Goal: Information Seeking & Learning: Learn about a topic

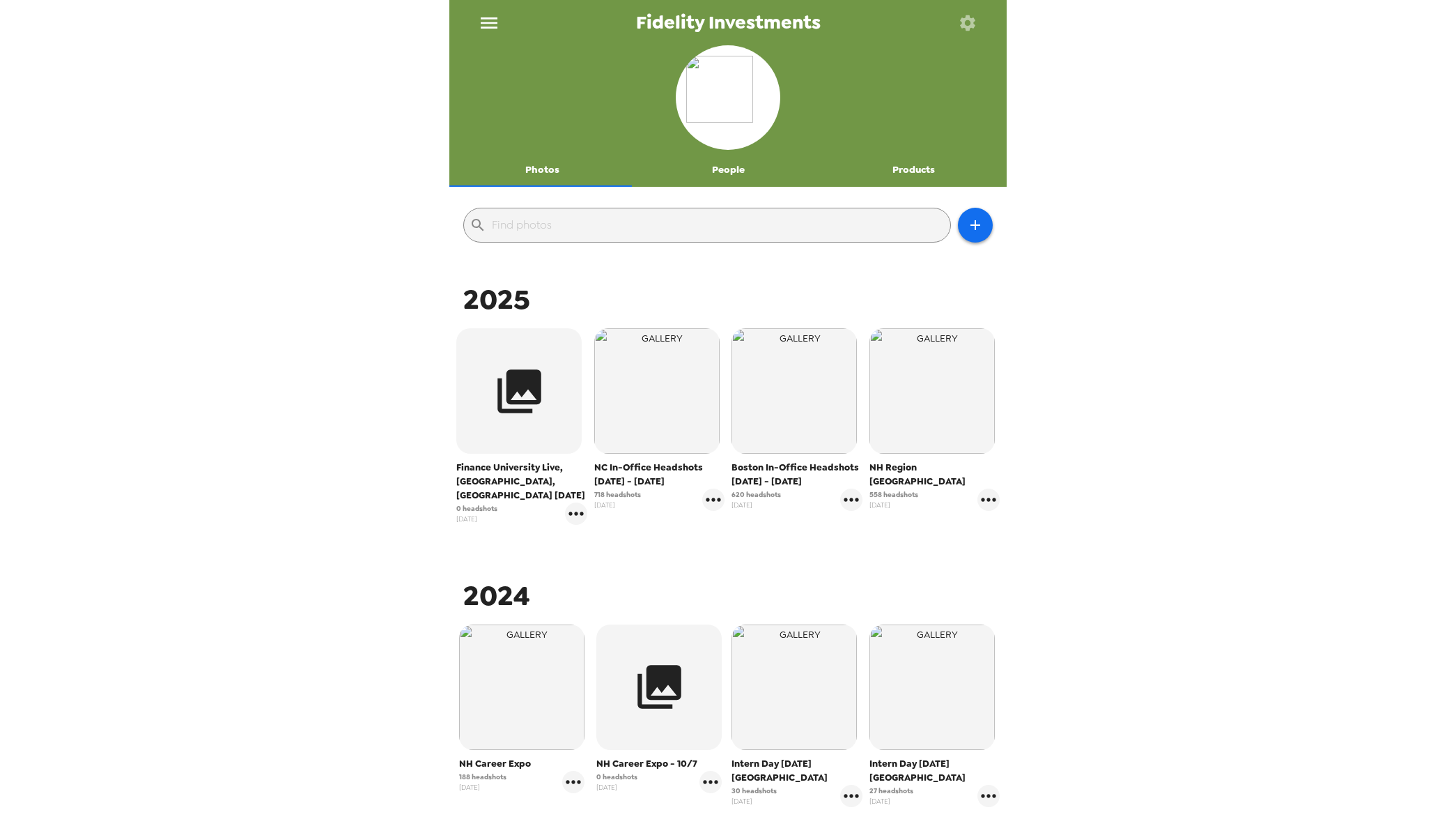
click at [626, 472] on span "NC In-Office Headshots [DATE] - [DATE]" at bounding box center [659, 474] width 131 height 28
click at [635, 449] on img "button" at bounding box center [656, 391] width 126 height 126
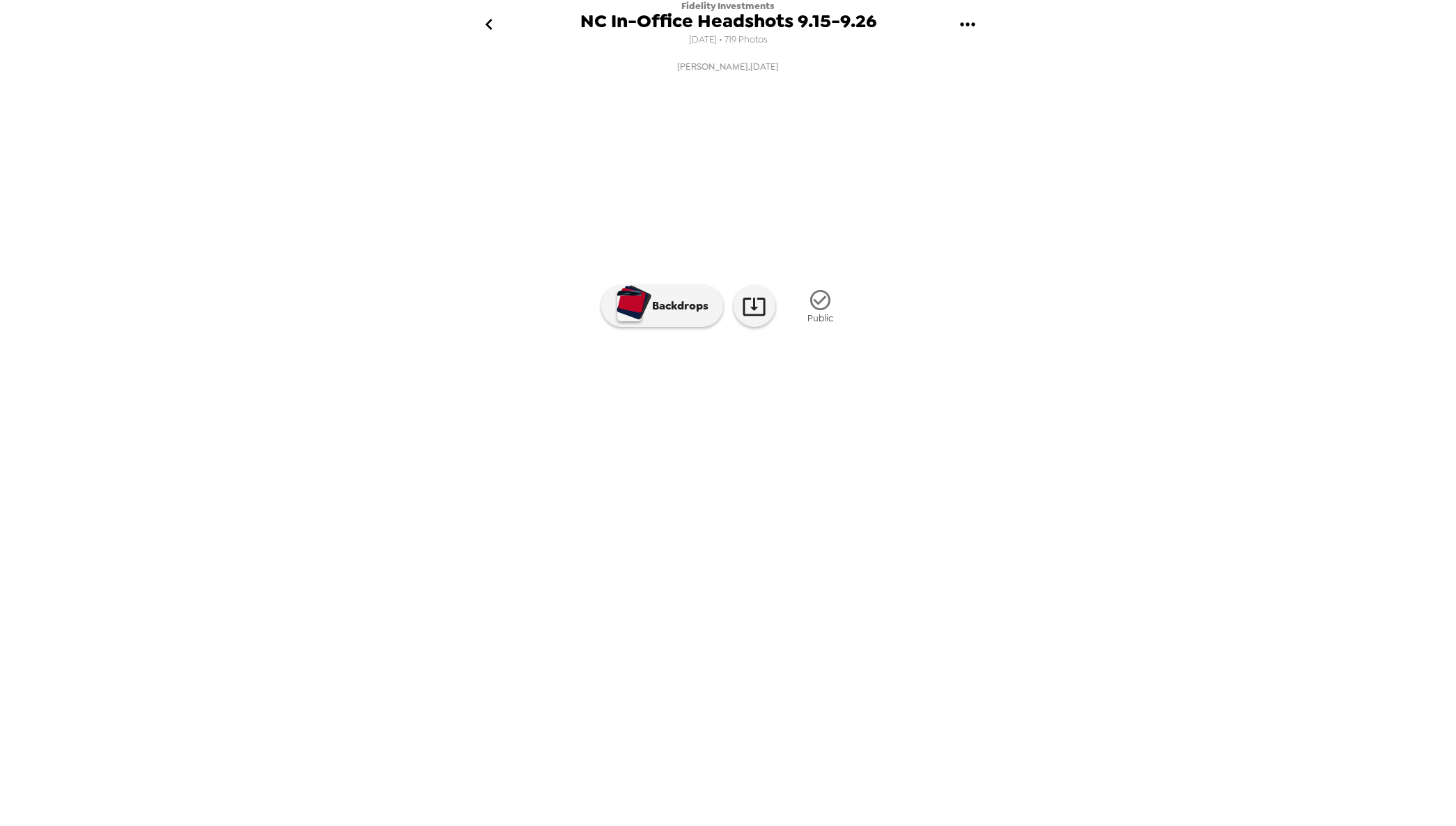
scroll to position [0, 4639]
click at [831, 451] on img at bounding box center [830, 414] width 106 height 72
click at [489, 24] on icon "go back" at bounding box center [489, 24] width 22 height 22
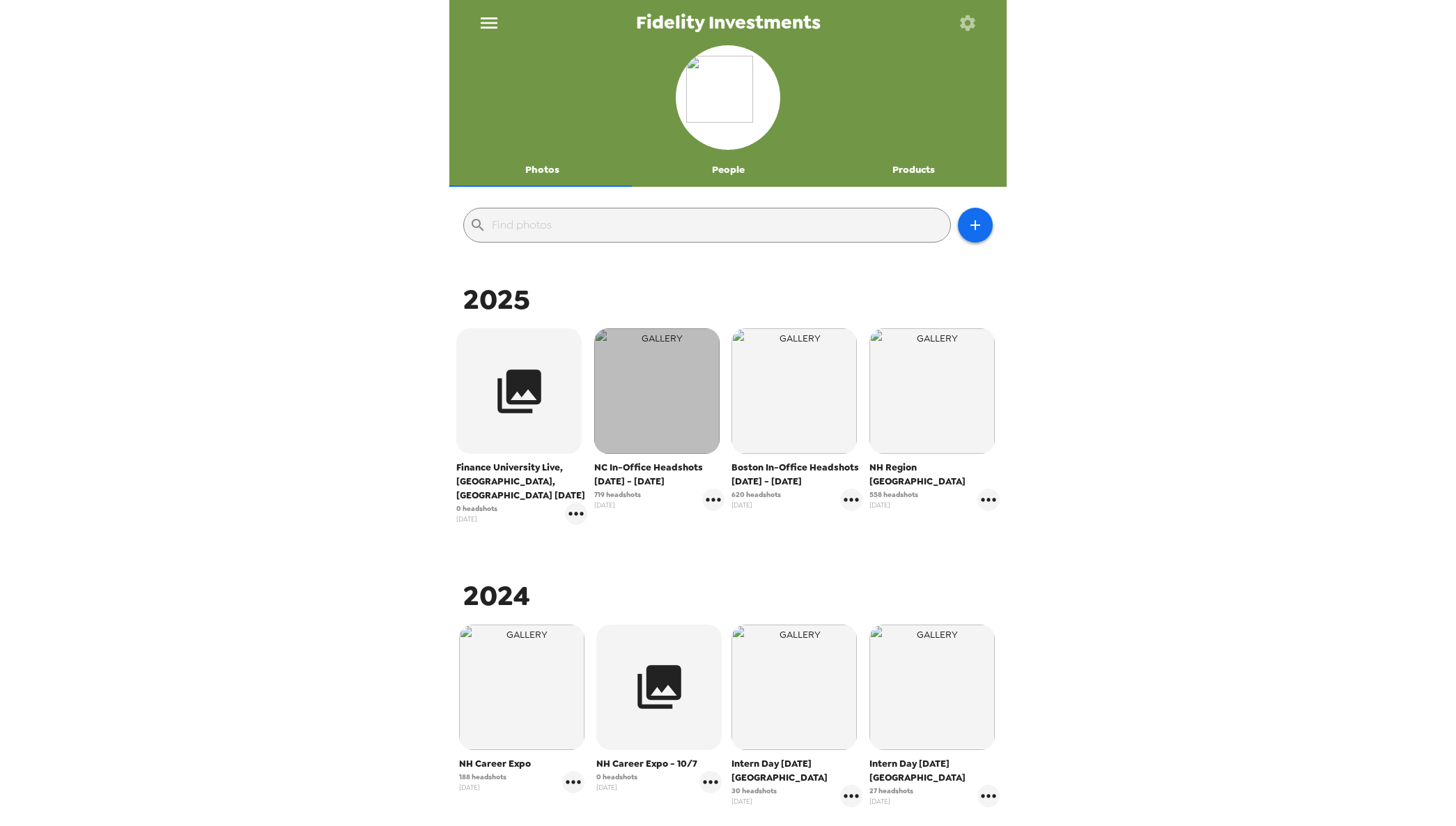
click at [651, 444] on img "button" at bounding box center [656, 391] width 126 height 126
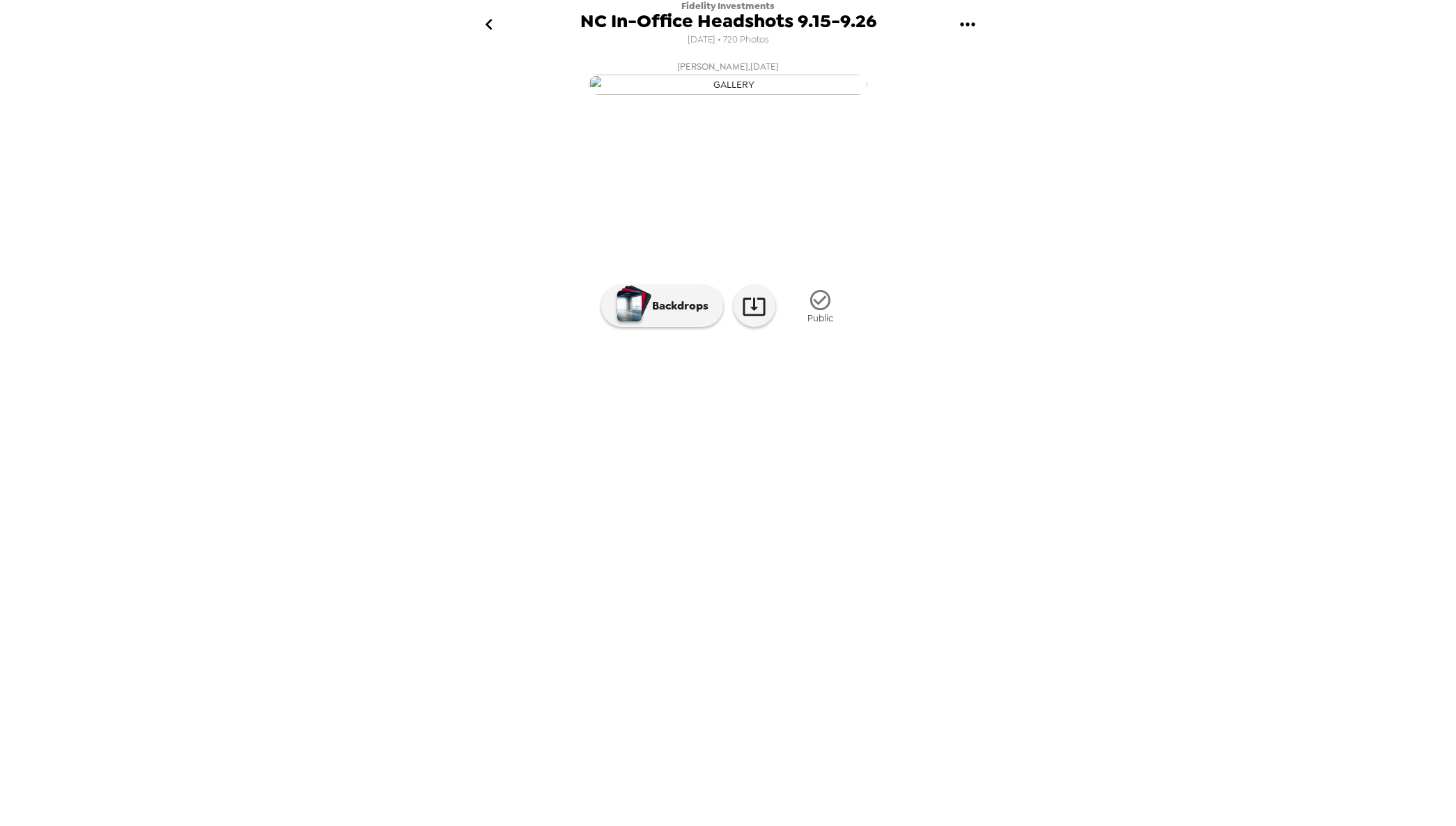
scroll to position [0, 3701]
click at [486, 22] on icon "go back" at bounding box center [489, 25] width 7 height 11
